Goal: Contribute content: Add original content to the website for others to see

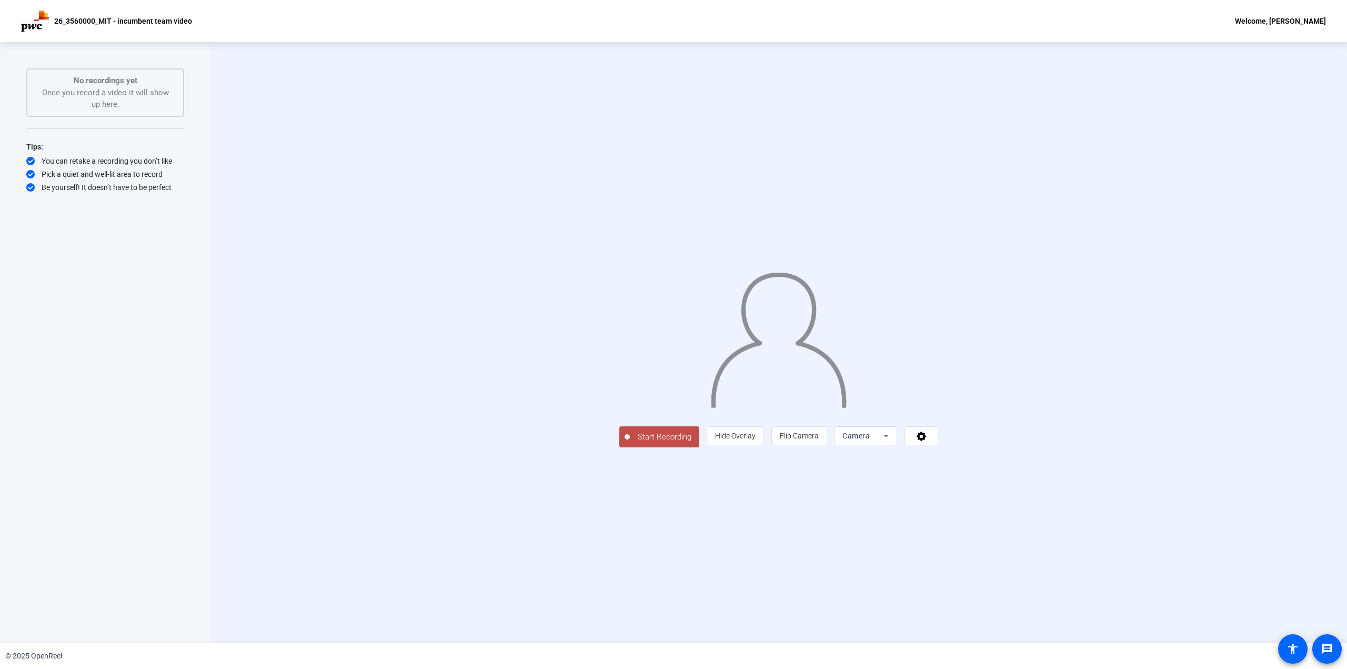
click at [630, 443] on span "Start Recording" at bounding box center [664, 437] width 69 height 12
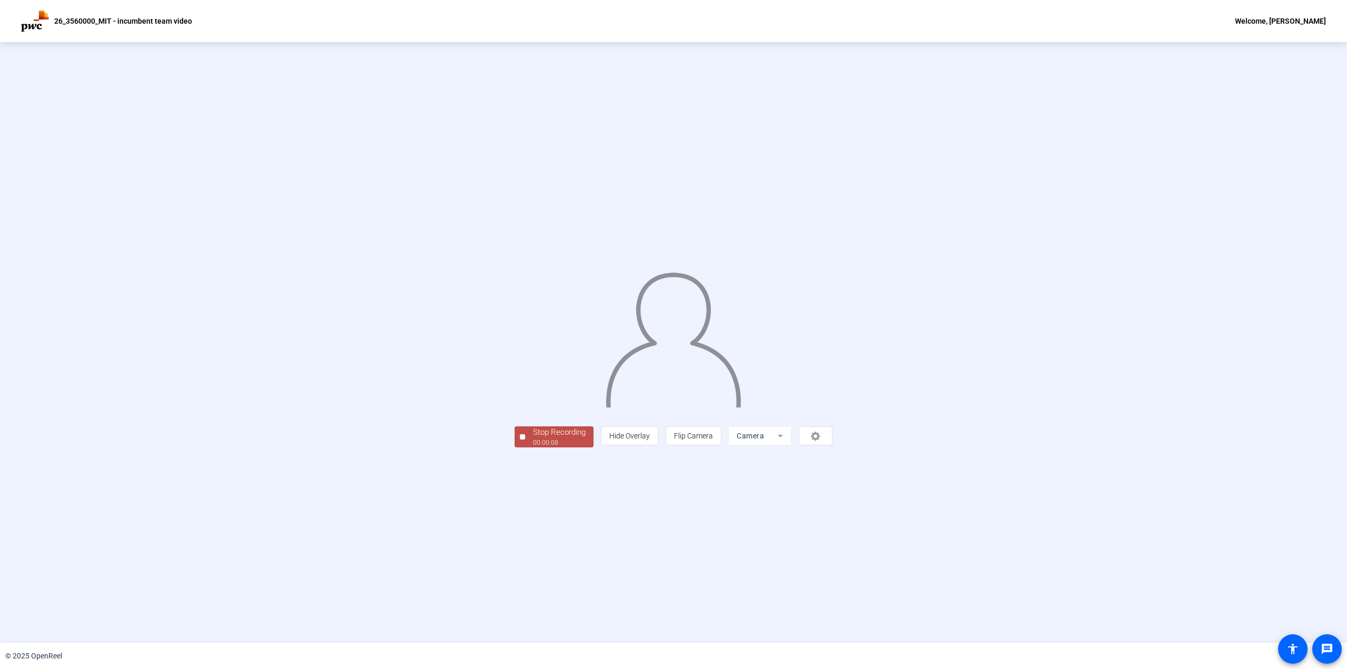
click at [525, 448] on span "Stop Recording 00:00:08" at bounding box center [559, 437] width 68 height 22
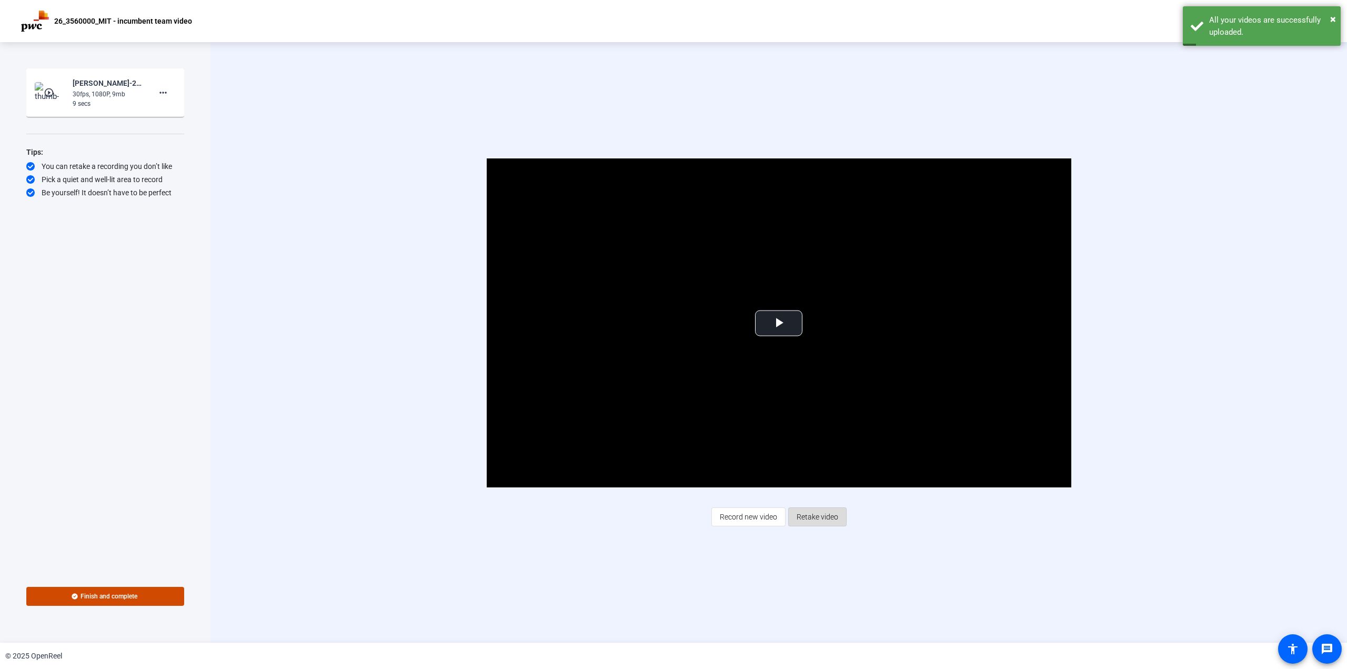
click at [822, 518] on span "Retake video" at bounding box center [818, 517] width 42 height 20
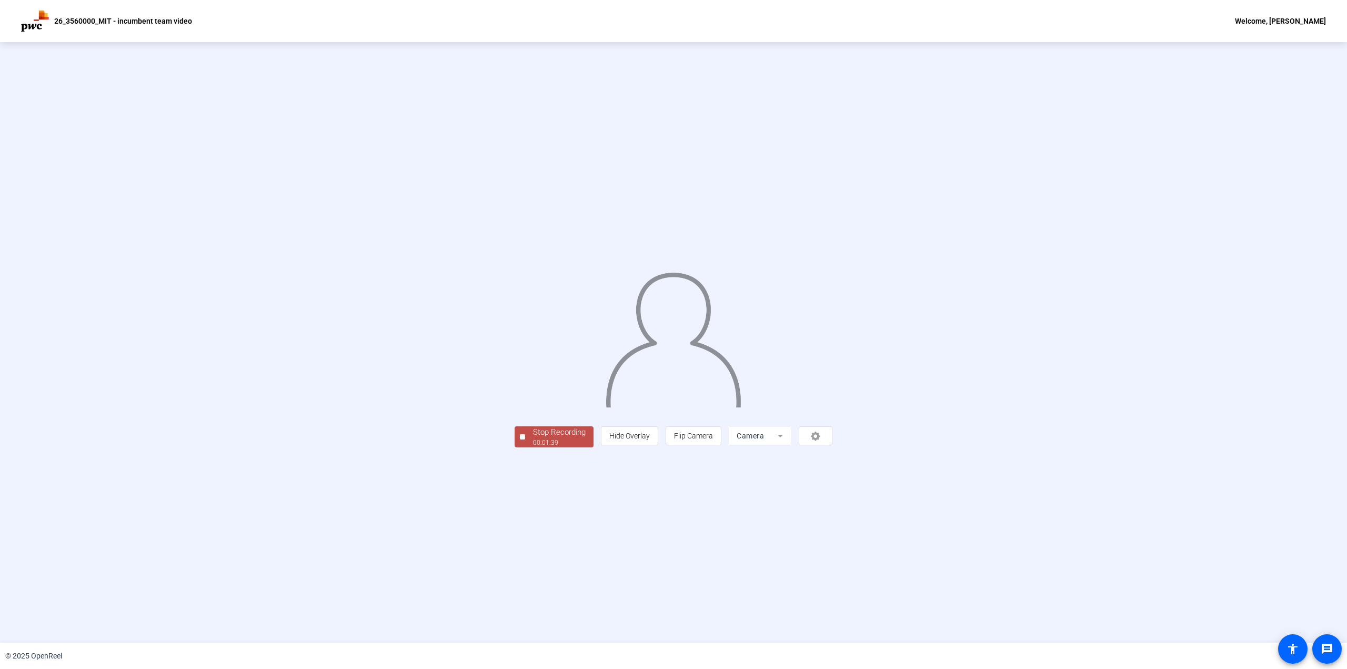
click at [533, 438] on div "Stop Recording" at bounding box center [559, 432] width 53 height 12
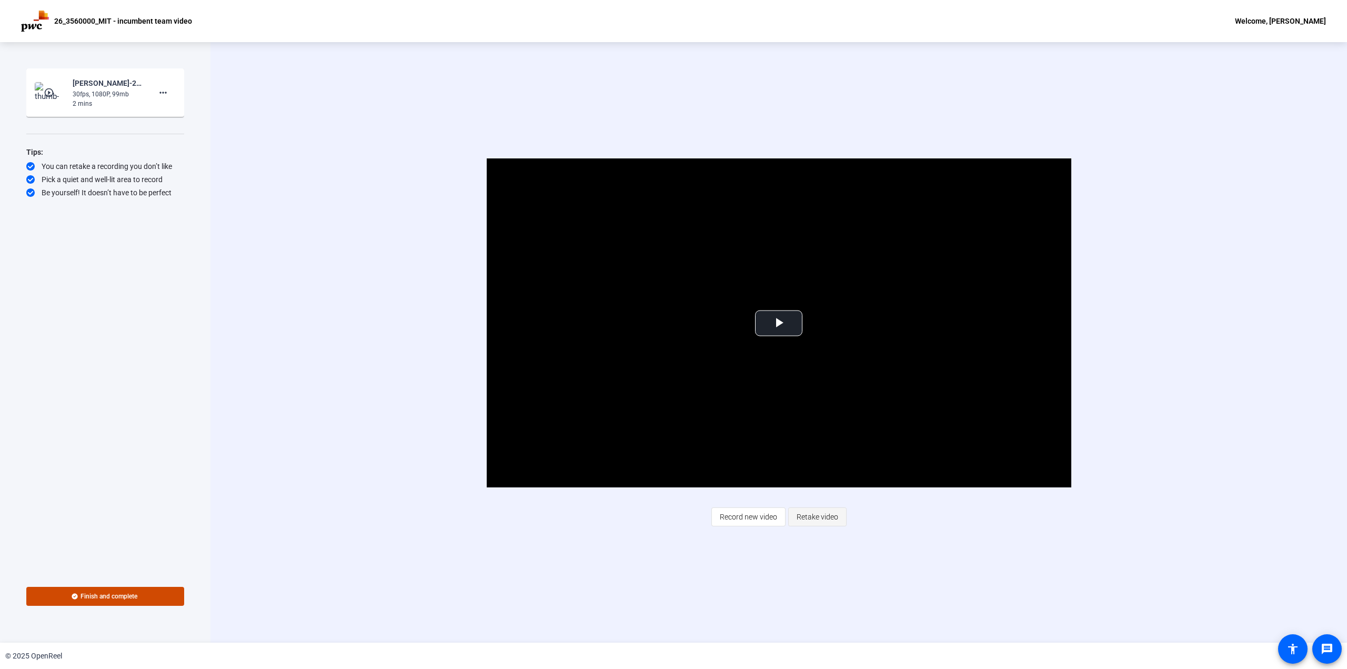
click at [823, 521] on span "Retake video" at bounding box center [818, 517] width 42 height 20
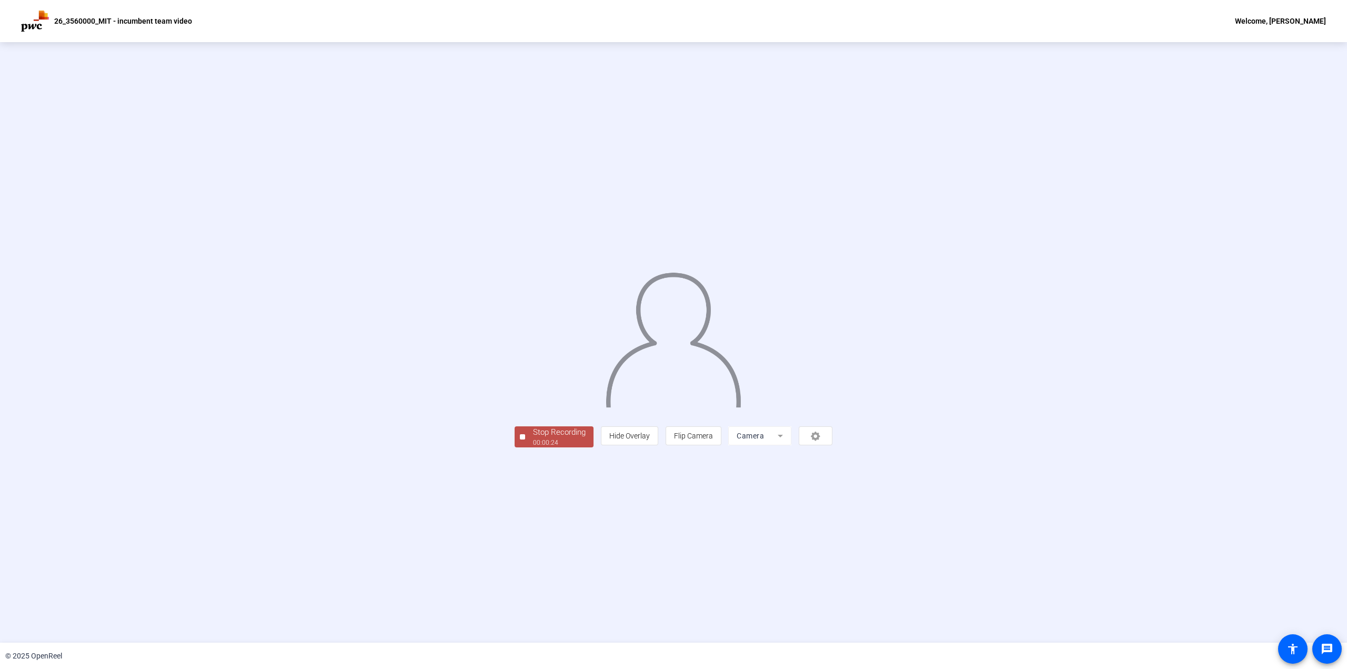
click at [533, 438] on div "Stop Recording" at bounding box center [559, 432] width 53 height 12
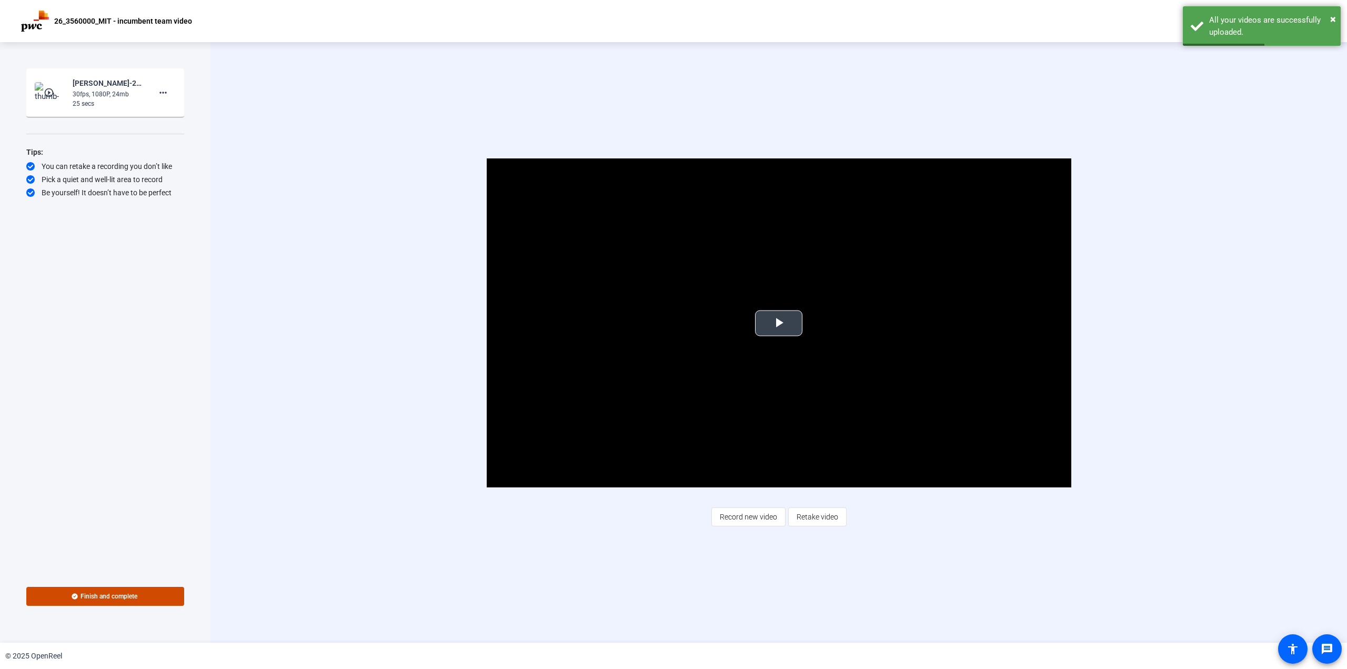
click at [779, 323] on span "Video Player" at bounding box center [779, 323] width 0 height 0
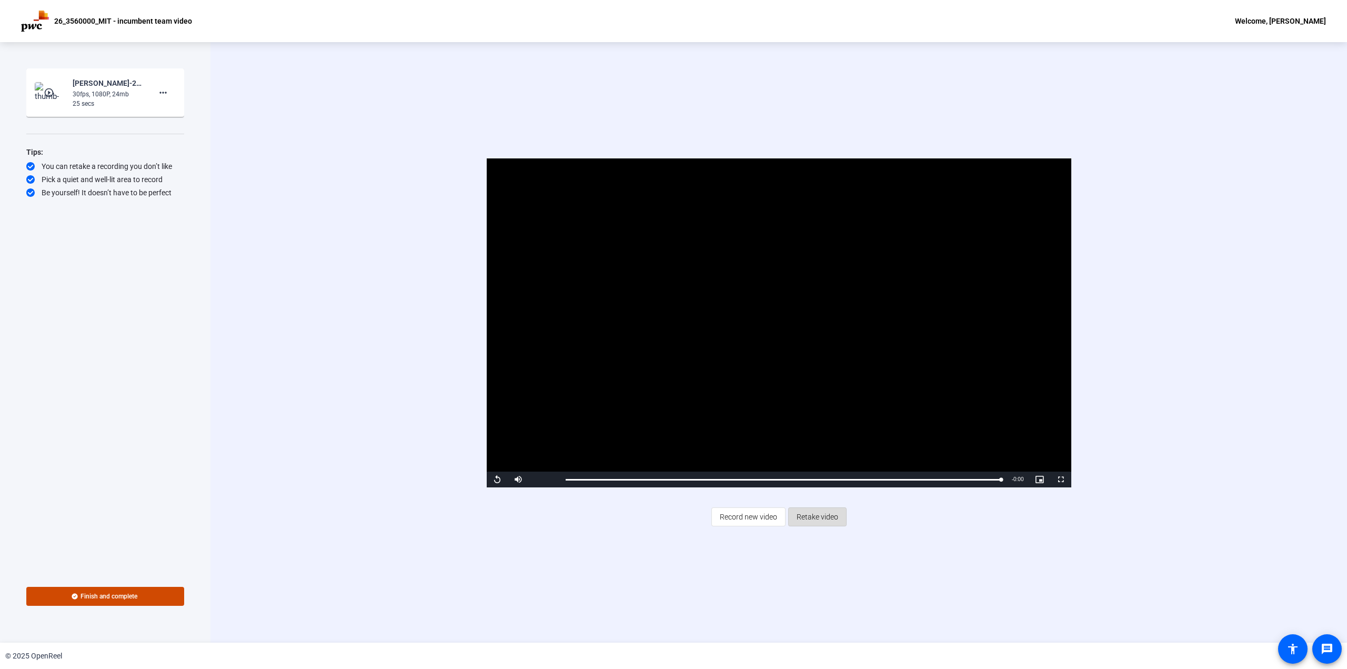
click at [812, 517] on span "Retake video" at bounding box center [818, 517] width 42 height 20
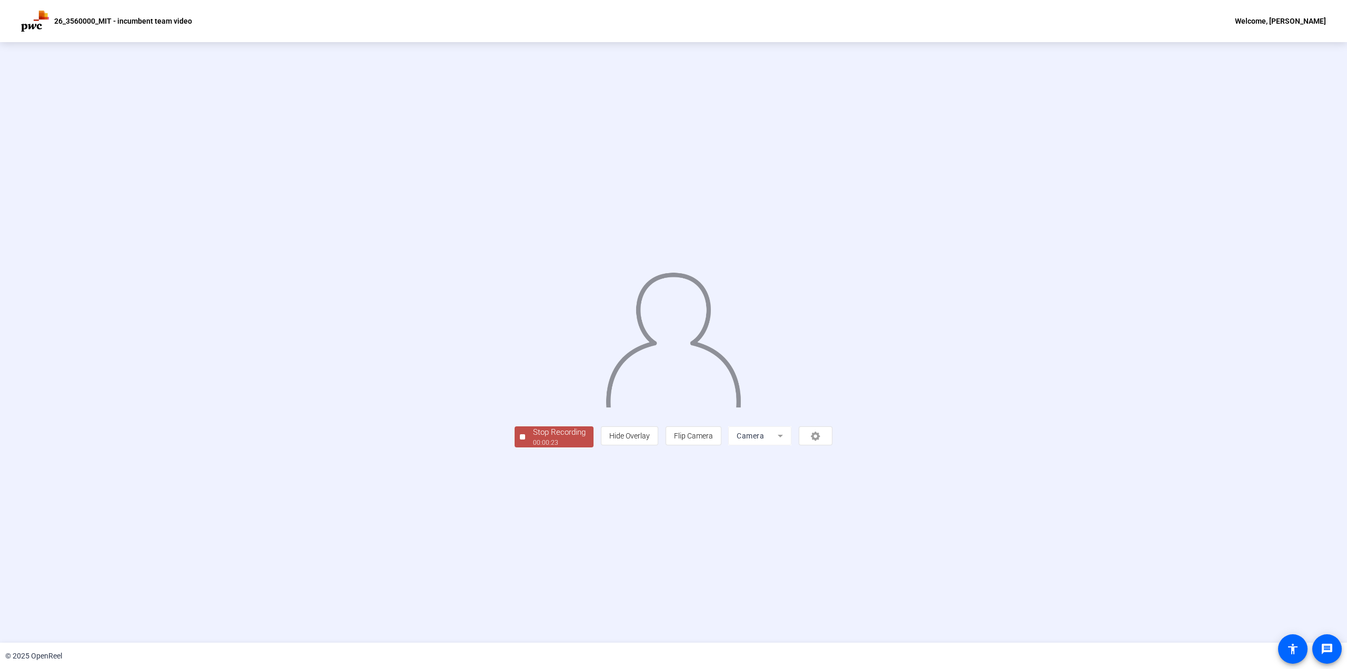
click at [533, 438] on div "Stop Recording" at bounding box center [559, 432] width 53 height 12
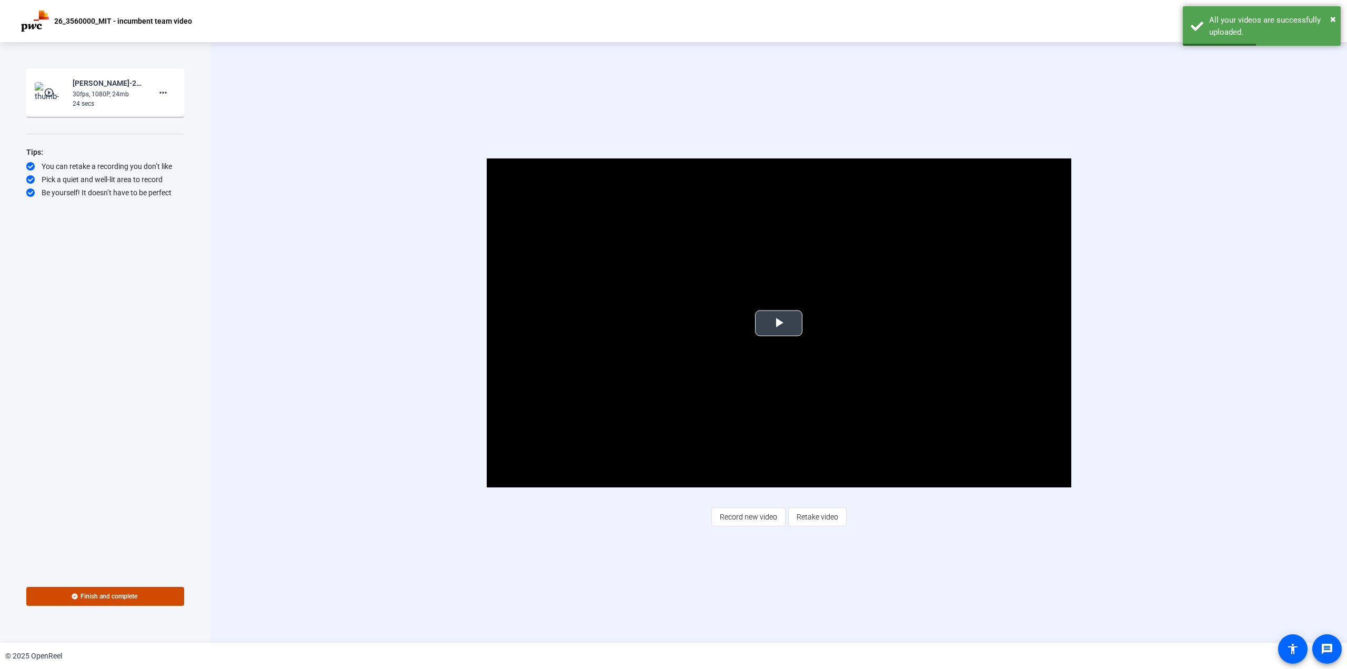
click at [779, 323] on span "Video Player" at bounding box center [779, 323] width 0 height 0
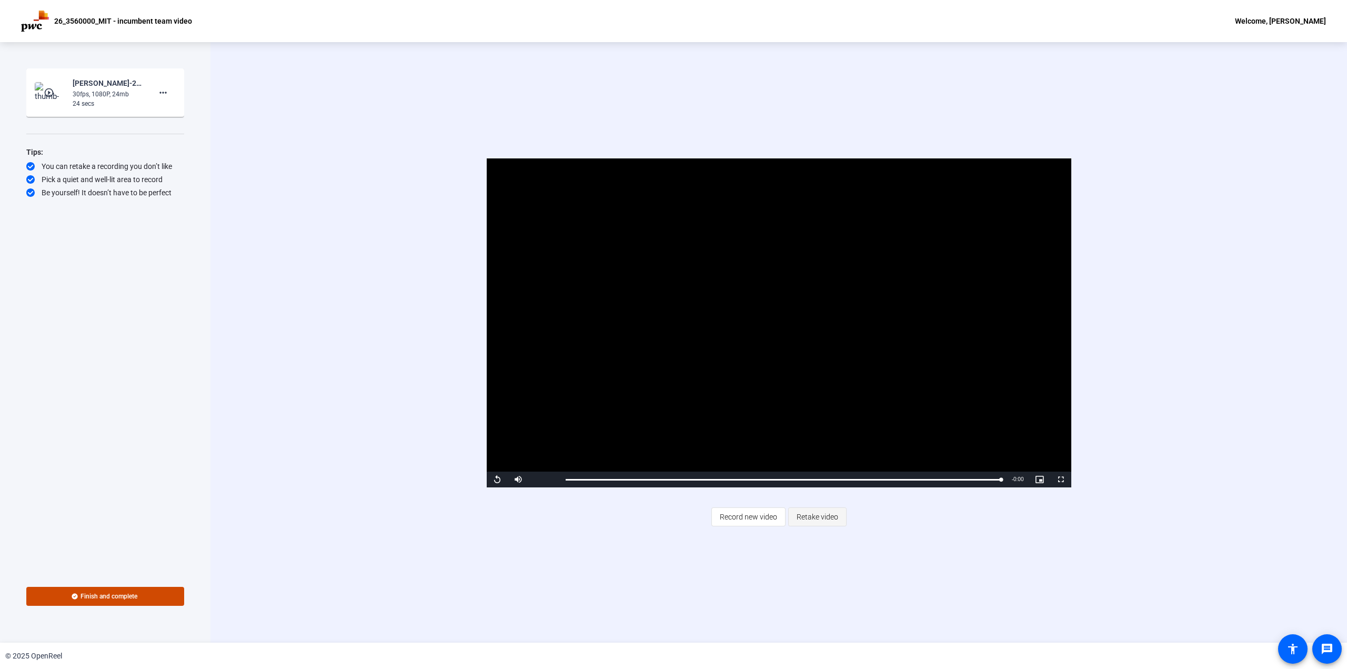
click at [819, 520] on span "Retake video" at bounding box center [818, 517] width 42 height 20
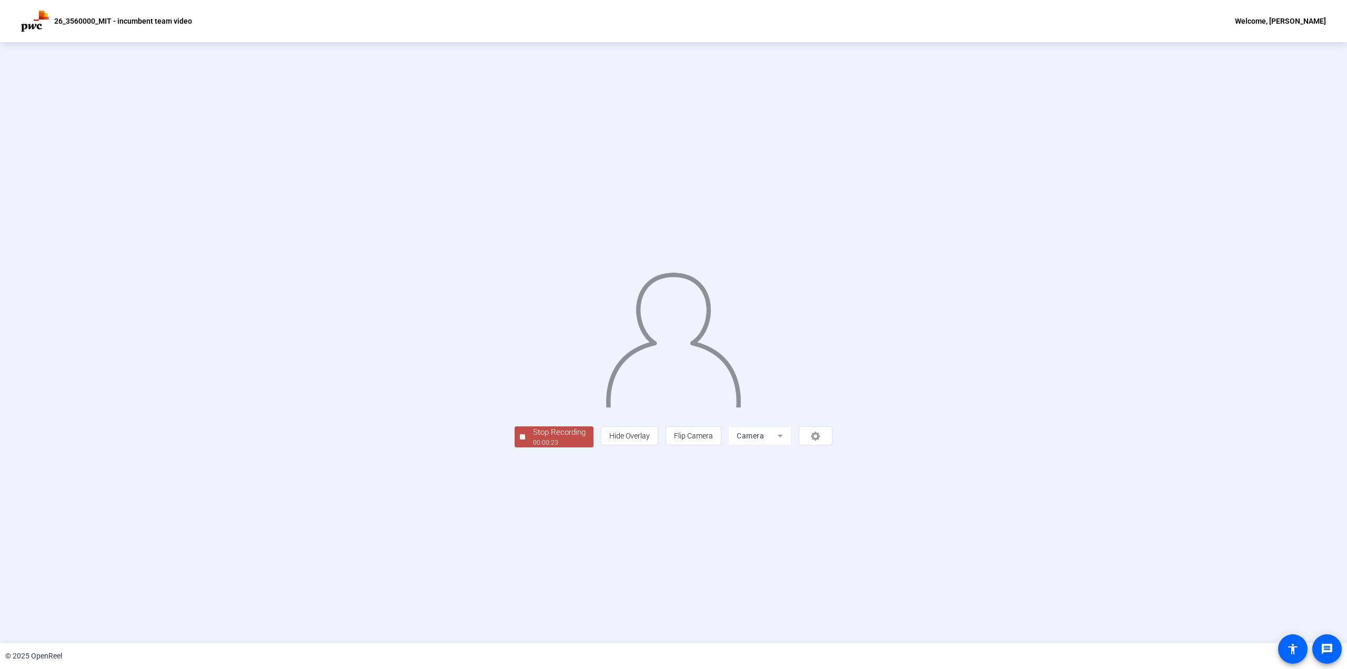
click at [533, 447] on div "00:00:23" at bounding box center [559, 442] width 53 height 9
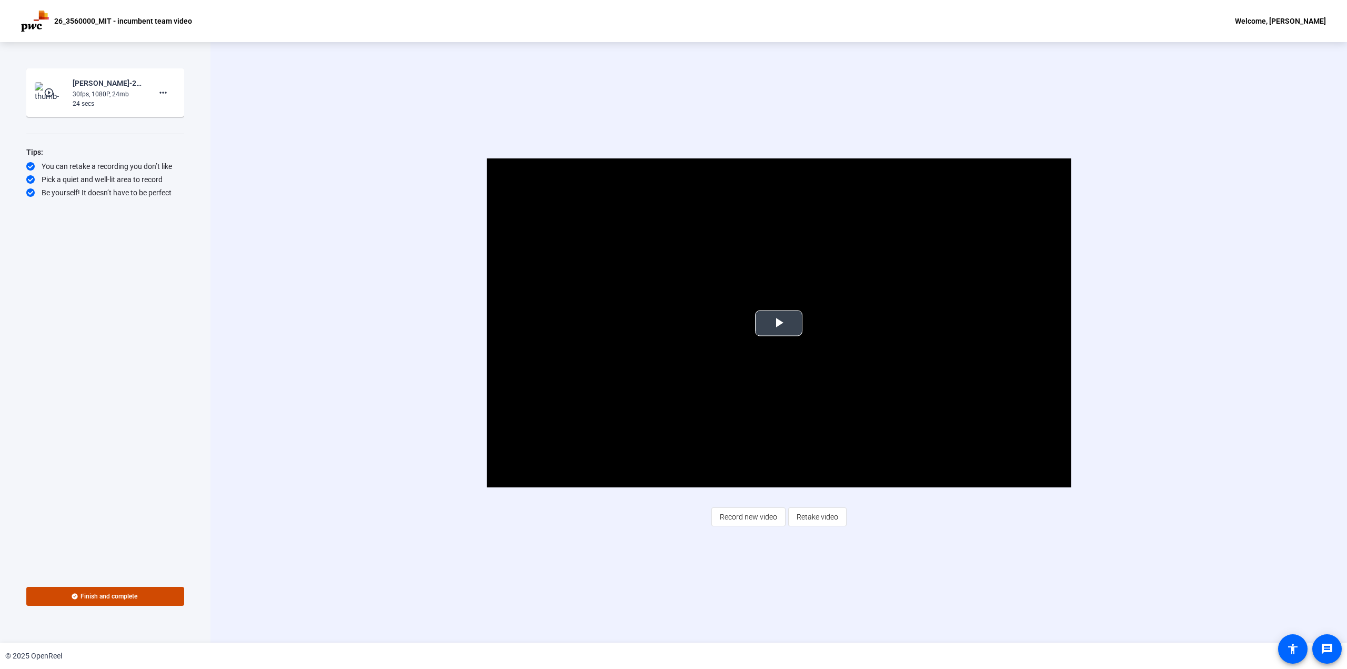
click at [779, 323] on span "Video Player" at bounding box center [779, 323] width 0 height 0
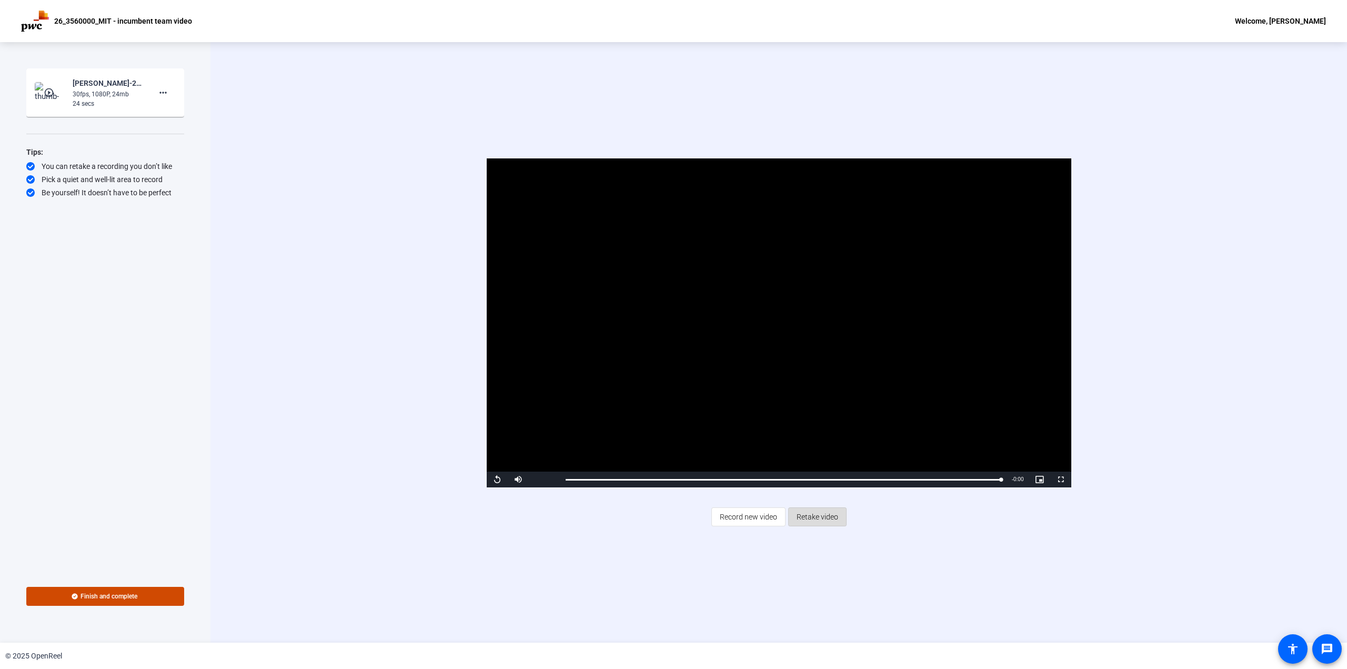
click at [819, 523] on span "Retake video" at bounding box center [818, 517] width 42 height 20
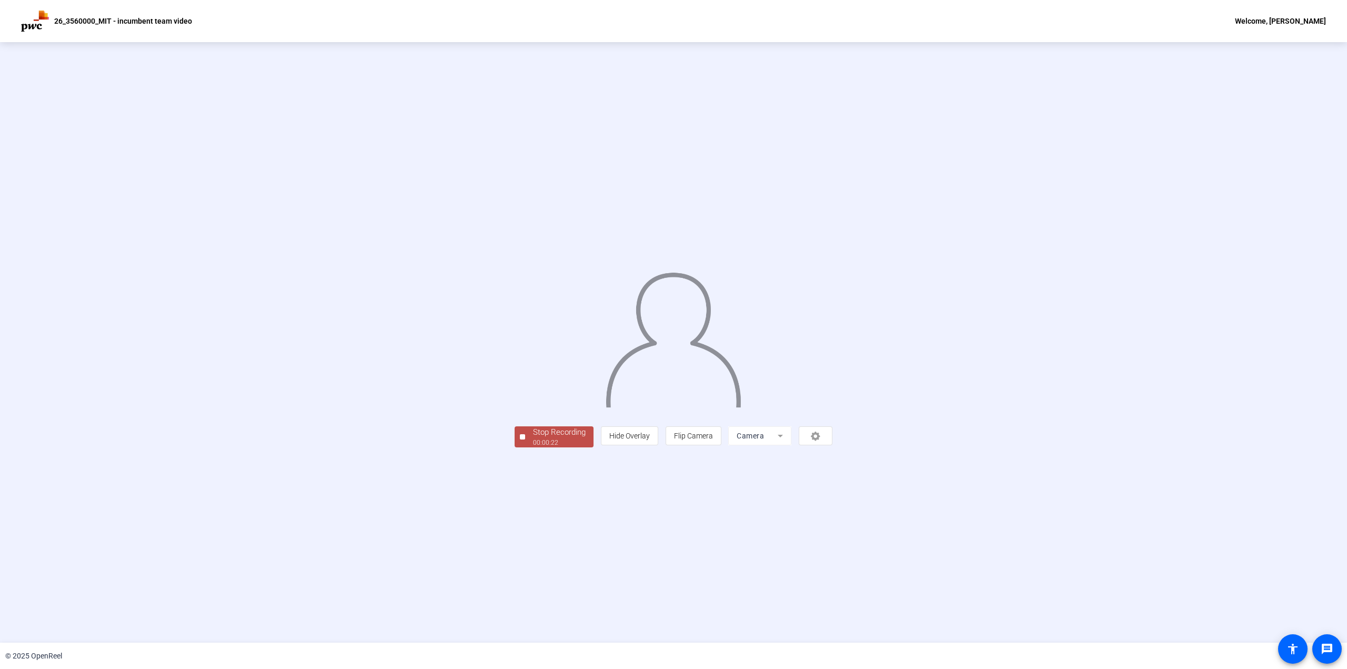
click at [533, 447] on div "00:00:22" at bounding box center [559, 442] width 53 height 9
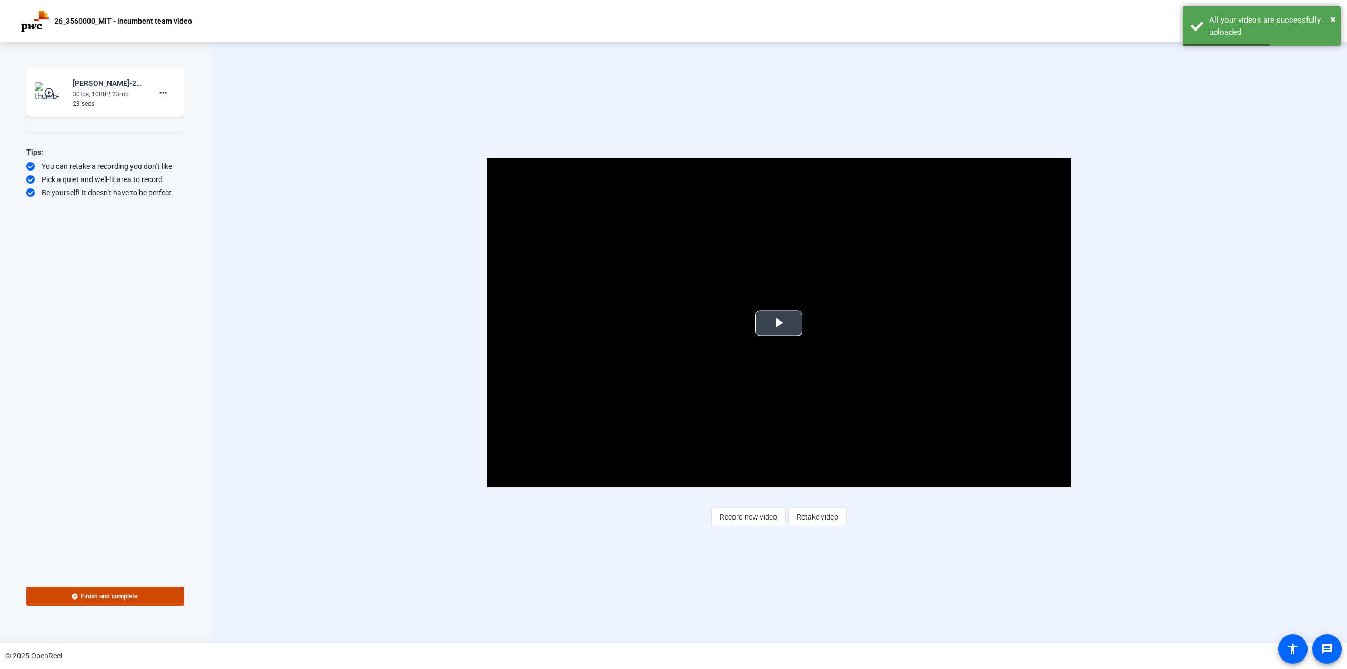
click at [779, 323] on span "Video Player" at bounding box center [779, 323] width 0 height 0
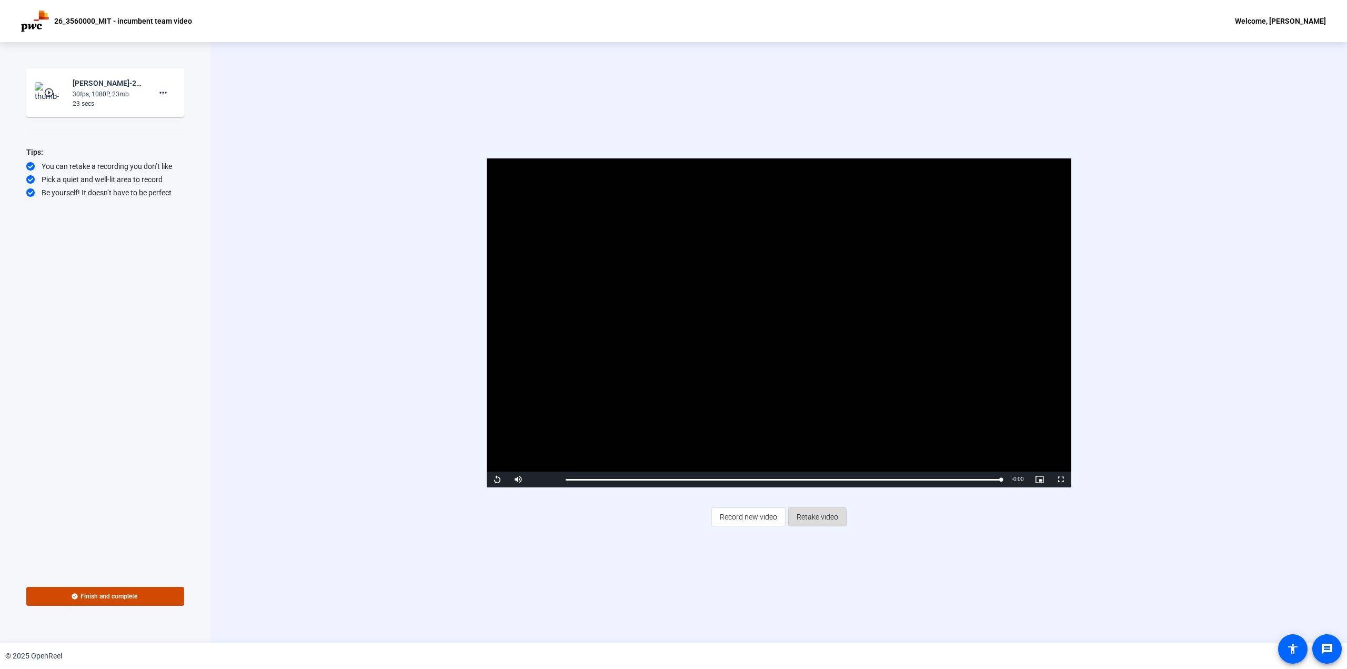
click at [808, 517] on span "Retake video" at bounding box center [818, 517] width 42 height 20
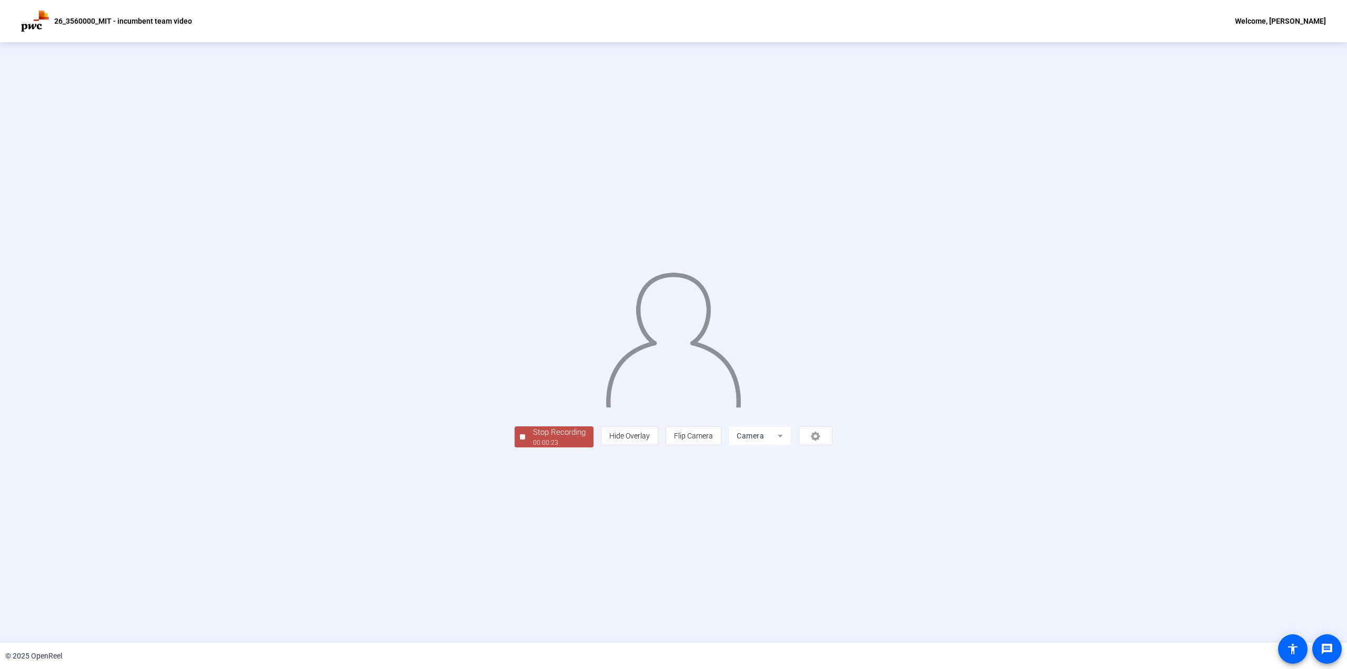
click at [533, 438] on div "Stop Recording" at bounding box center [559, 432] width 53 height 12
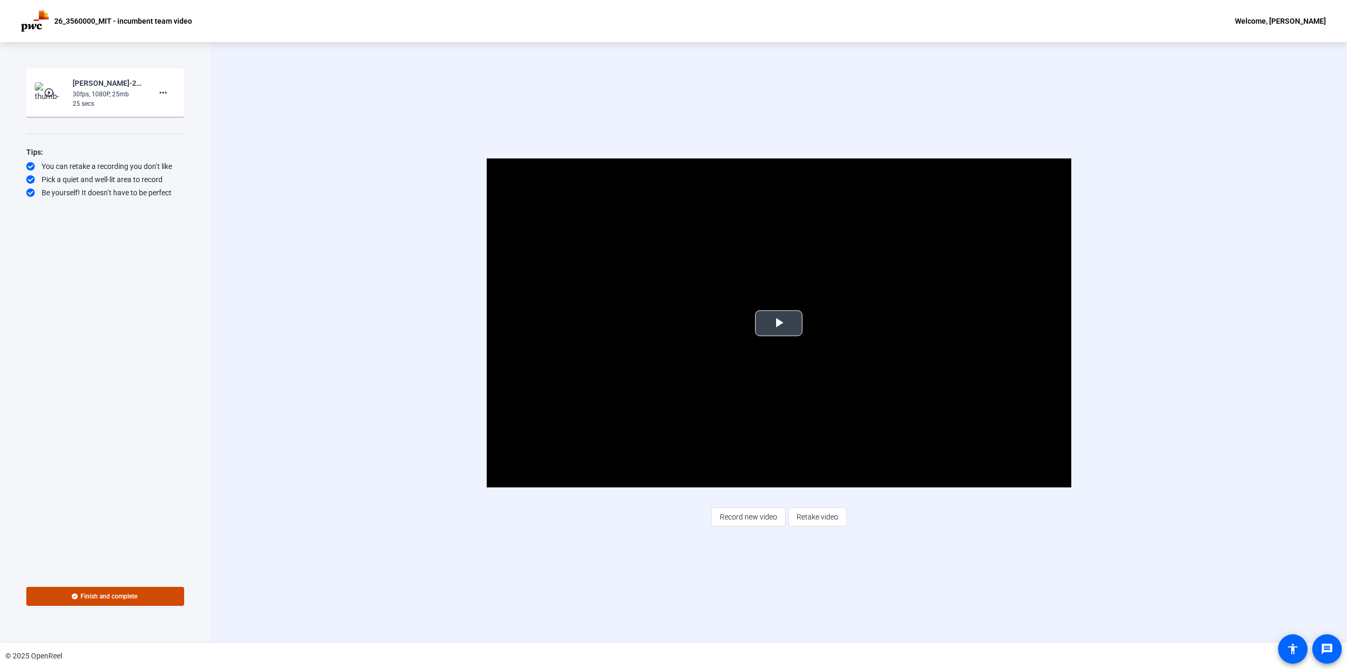
click at [779, 323] on span "Video Player" at bounding box center [779, 323] width 0 height 0
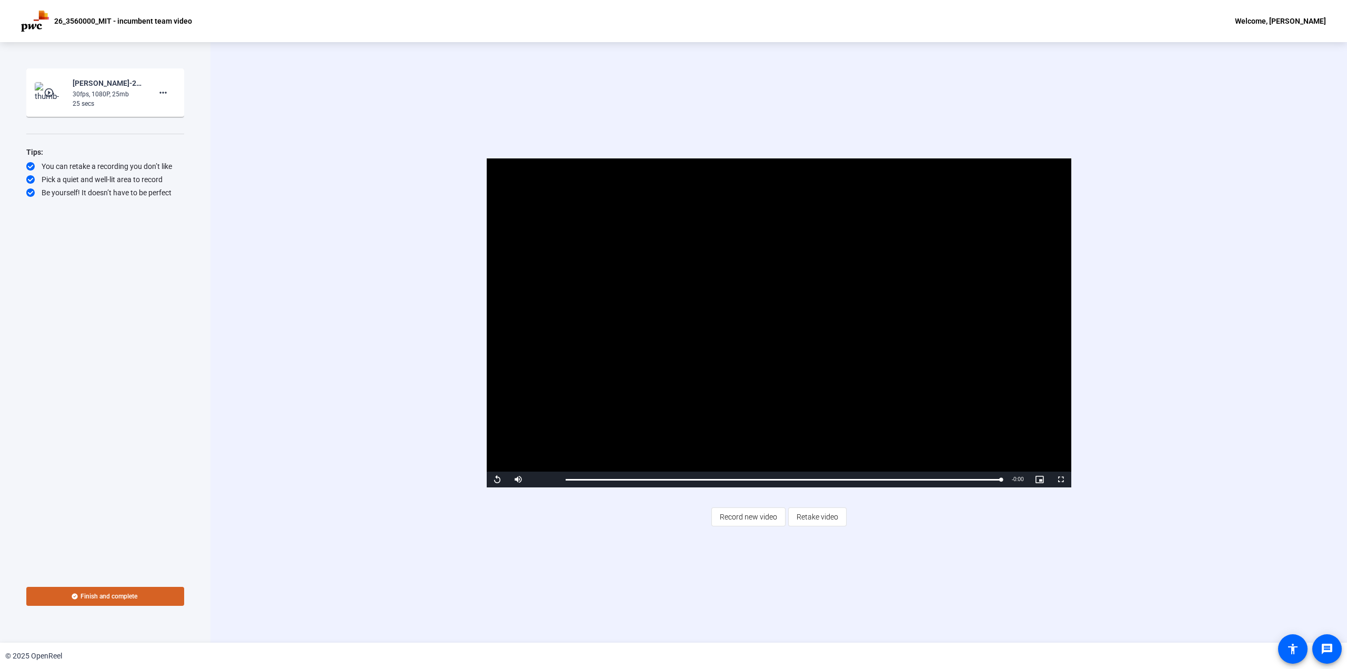
click at [132, 596] on span "Finish and complete" at bounding box center [109, 596] width 57 height 8
